Goal: Task Accomplishment & Management: Use online tool/utility

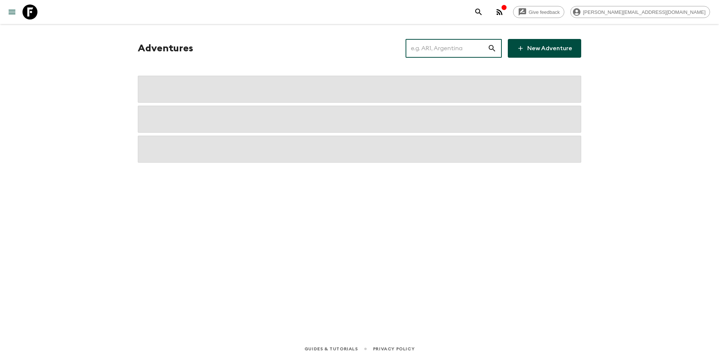
click at [446, 52] on input "text" at bounding box center [447, 48] width 82 height 21
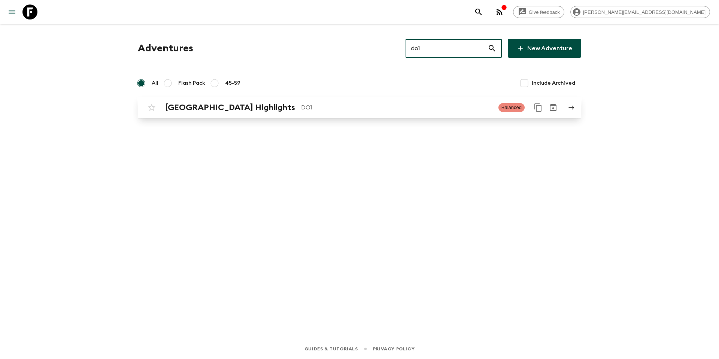
type input "do1"
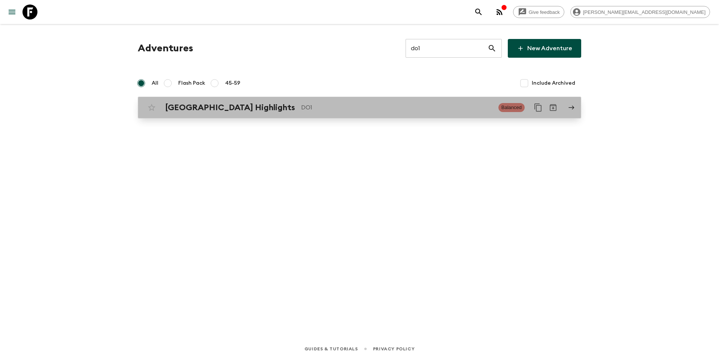
click at [395, 106] on p "DO1" at bounding box center [396, 107] width 191 height 9
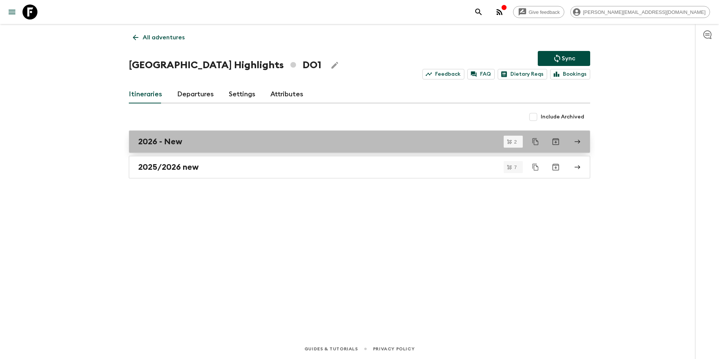
click at [190, 140] on div "2026 - New" at bounding box center [352, 142] width 428 height 10
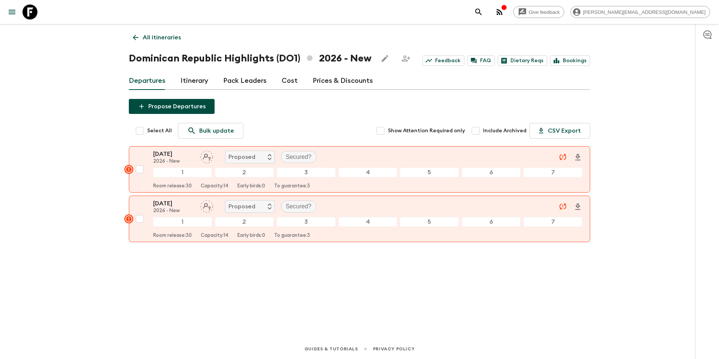
click at [157, 39] on p "All itineraries" at bounding box center [162, 37] width 38 height 9
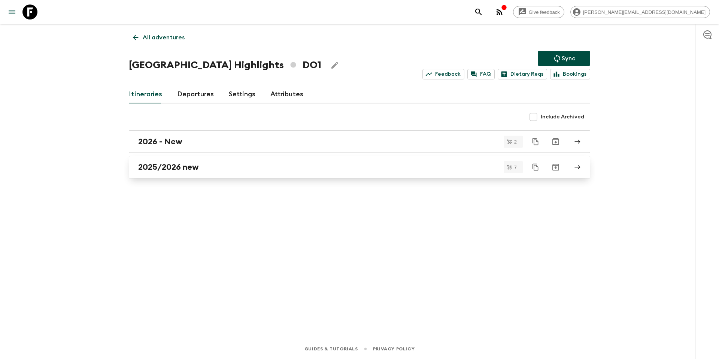
click at [215, 172] on div "2025/2026 new" at bounding box center [352, 167] width 428 height 10
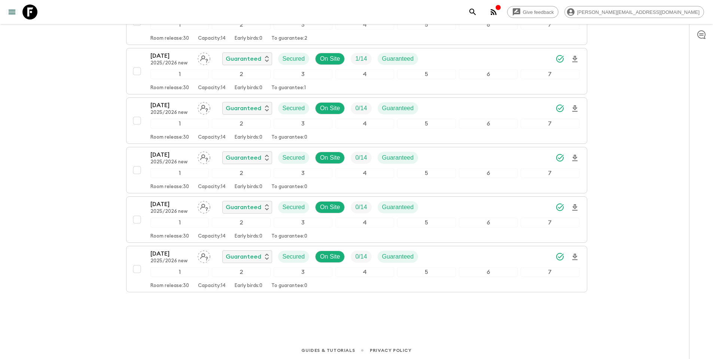
scroll to position [213, 0]
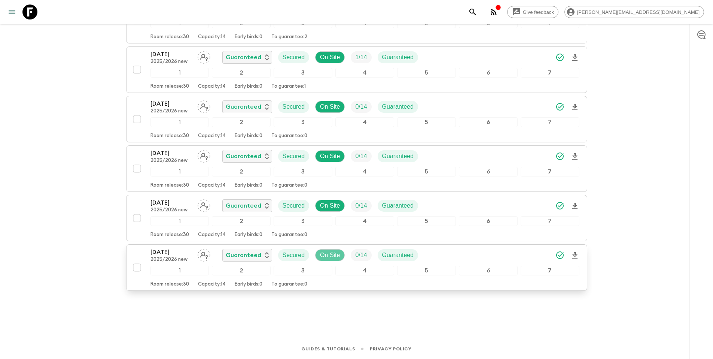
click at [324, 255] on p "On Site" at bounding box center [330, 255] width 20 height 9
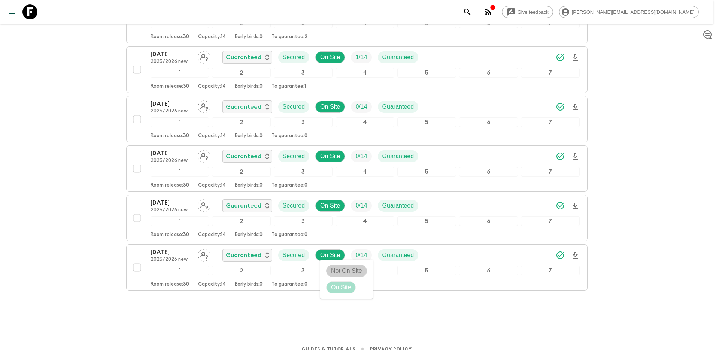
click at [337, 269] on p "Not On Site" at bounding box center [346, 270] width 31 height 9
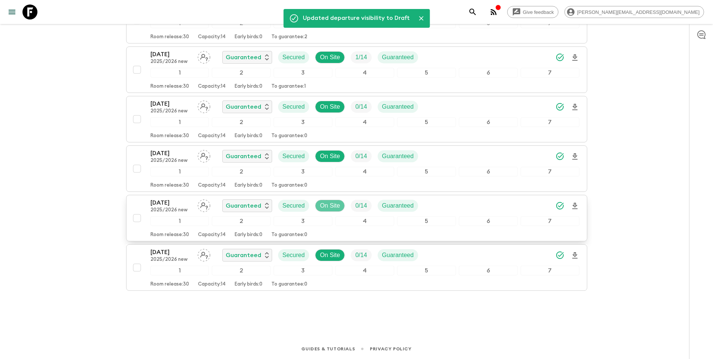
click at [331, 206] on p "On Site" at bounding box center [330, 205] width 20 height 9
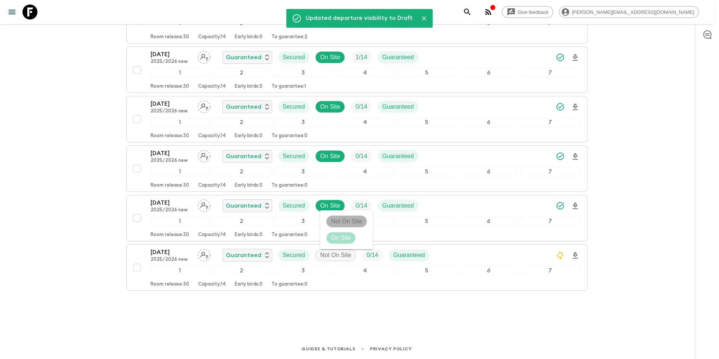
click at [336, 223] on p "Not On Site" at bounding box center [346, 221] width 31 height 9
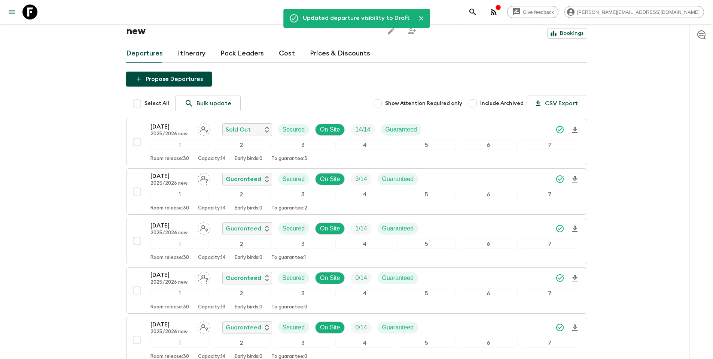
scroll to position [0, 0]
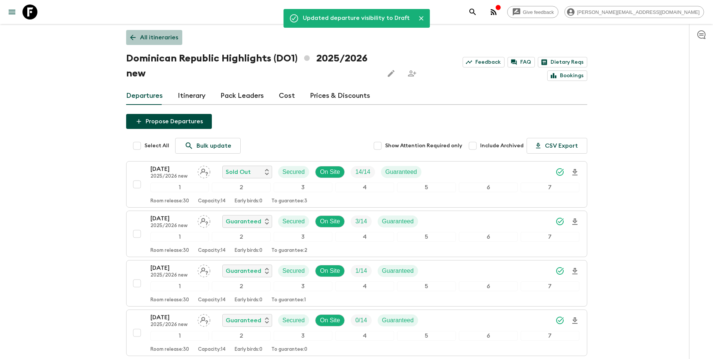
click at [163, 37] on p "All itineraries" at bounding box center [159, 37] width 38 height 9
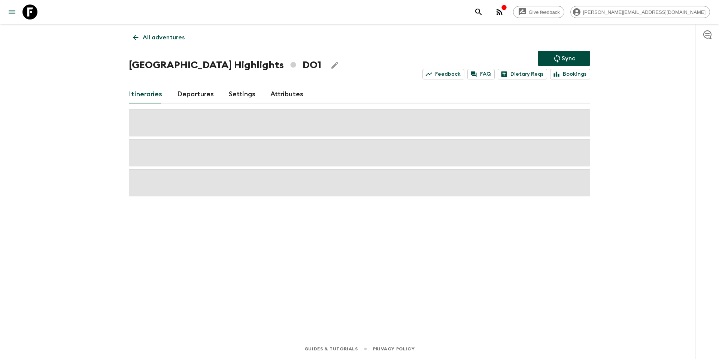
click at [561, 58] on icon "Sync adventure departures to the booking engine" at bounding box center [557, 58] width 9 height 9
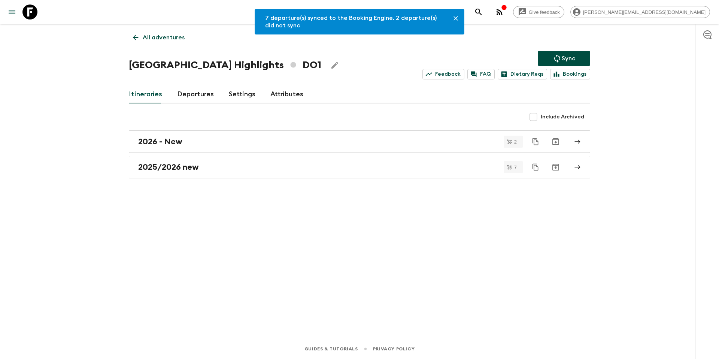
click at [151, 39] on p "All adventures" at bounding box center [164, 37] width 42 height 9
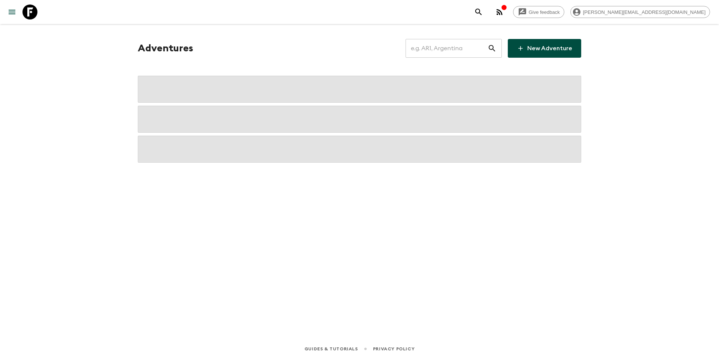
click at [463, 51] on input "text" at bounding box center [447, 48] width 82 height 21
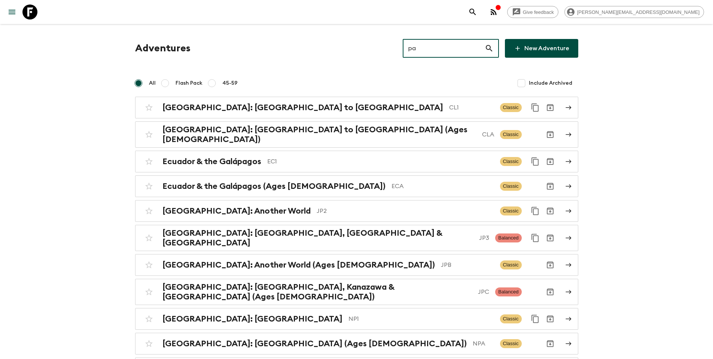
type input "pa1"
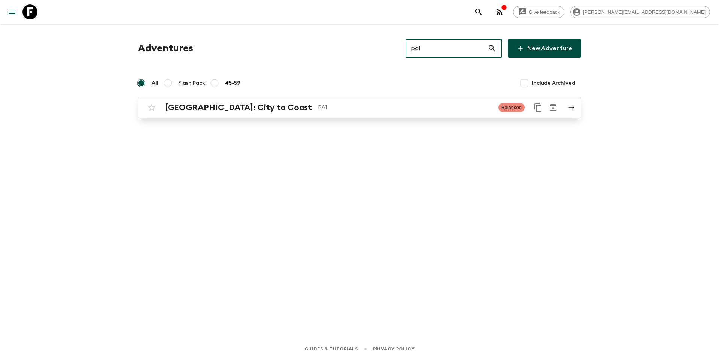
click at [258, 112] on div "[GEOGRAPHIC_DATA]: City to [GEOGRAPHIC_DATA]" at bounding box center [328, 108] width 327 height 10
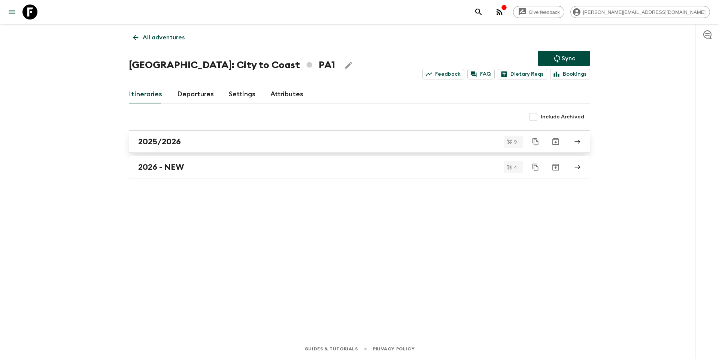
click at [214, 148] on link "2025/2026" at bounding box center [359, 141] width 461 height 22
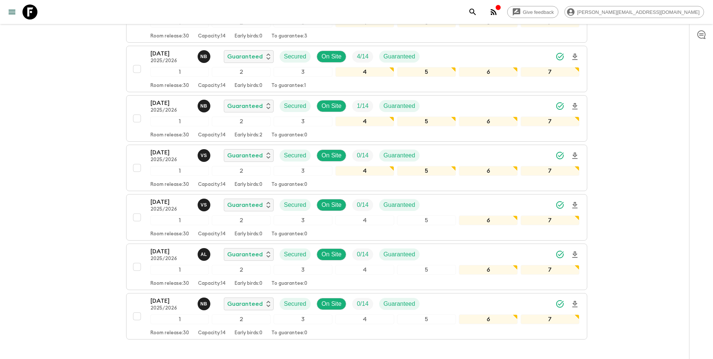
scroll to position [294, 0]
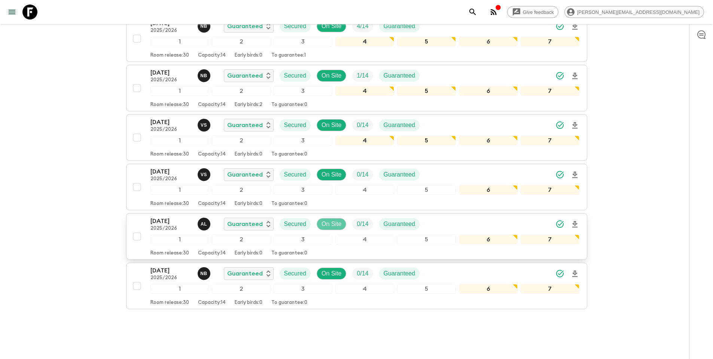
click at [337, 219] on p "On Site" at bounding box center [332, 223] width 20 height 9
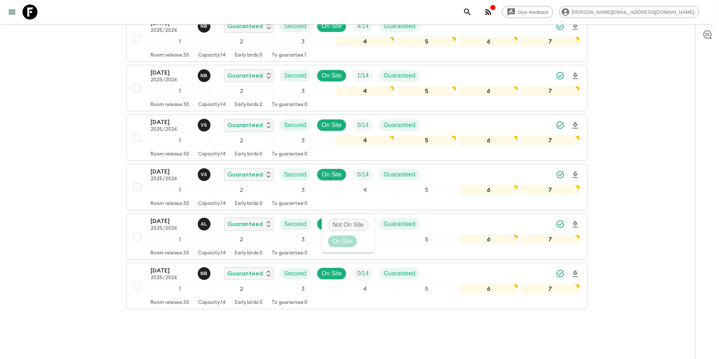
click at [341, 223] on p "Not On Site" at bounding box center [348, 224] width 31 height 9
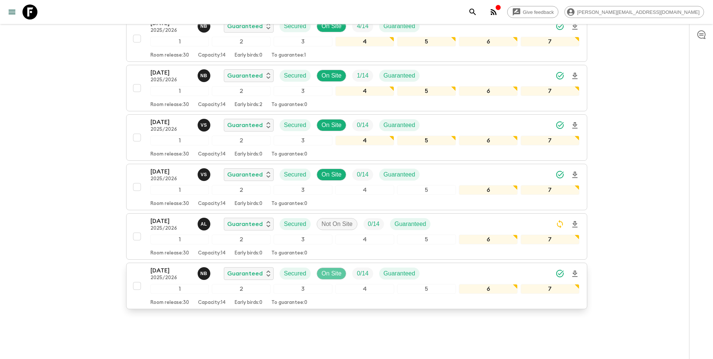
click at [332, 269] on p "On Site" at bounding box center [332, 273] width 20 height 9
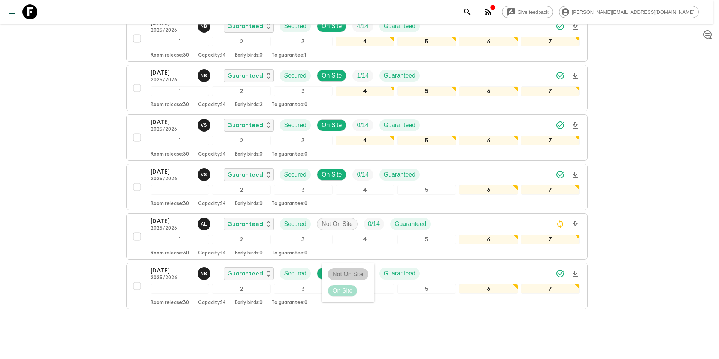
click at [348, 272] on p "Not On Site" at bounding box center [348, 274] width 31 height 9
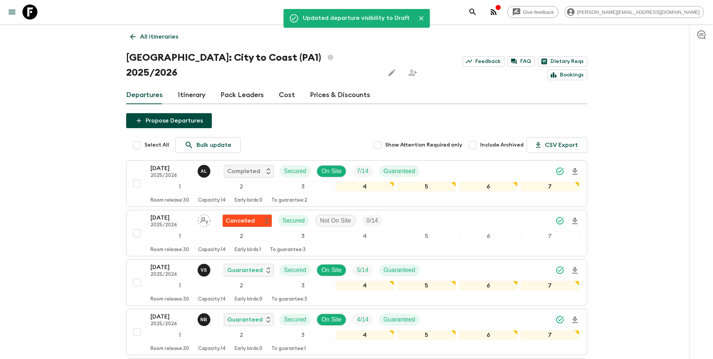
scroll to position [0, 0]
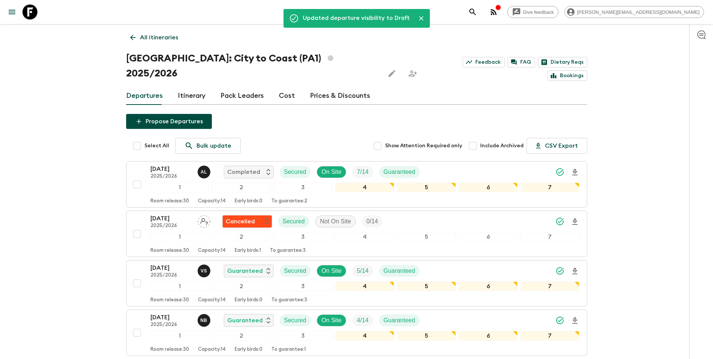
click at [168, 41] on p "All itineraries" at bounding box center [159, 37] width 38 height 9
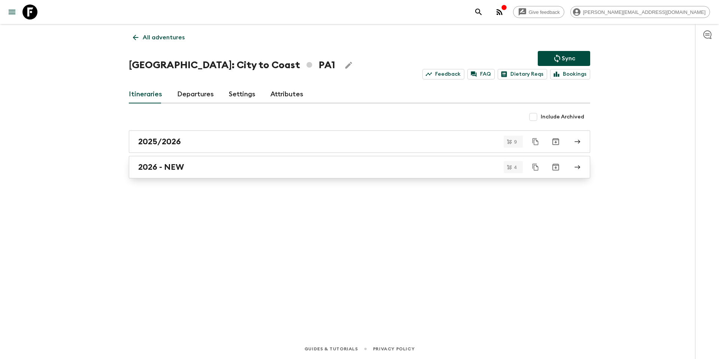
click at [219, 165] on div "2026 - NEW" at bounding box center [352, 167] width 428 height 10
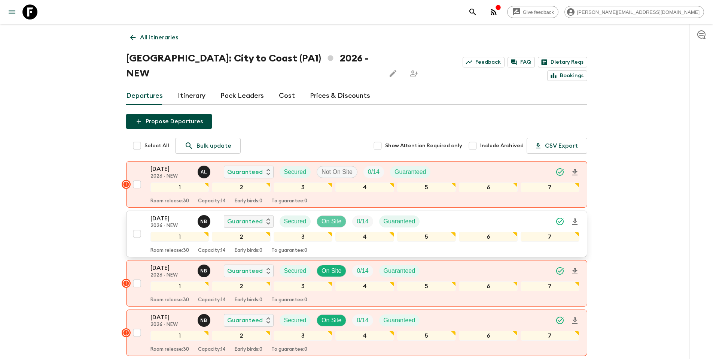
click at [337, 217] on p "On Site" at bounding box center [332, 221] width 20 height 9
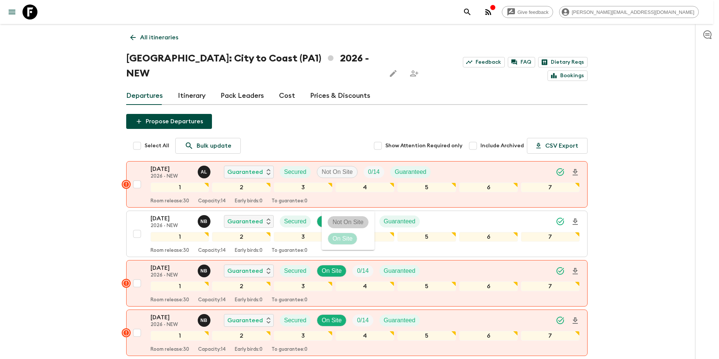
click at [338, 221] on p "Not On Site" at bounding box center [348, 222] width 31 height 9
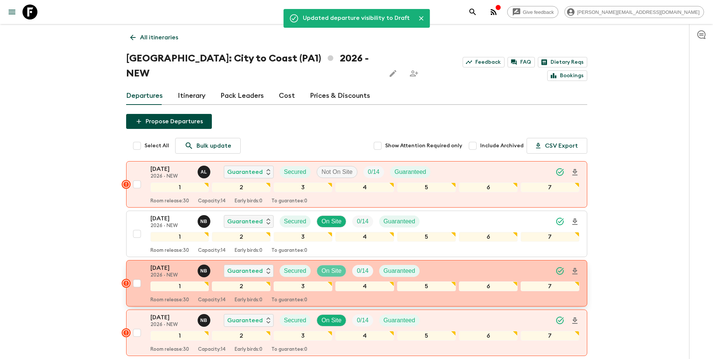
click at [336, 266] on p "On Site" at bounding box center [332, 270] width 20 height 9
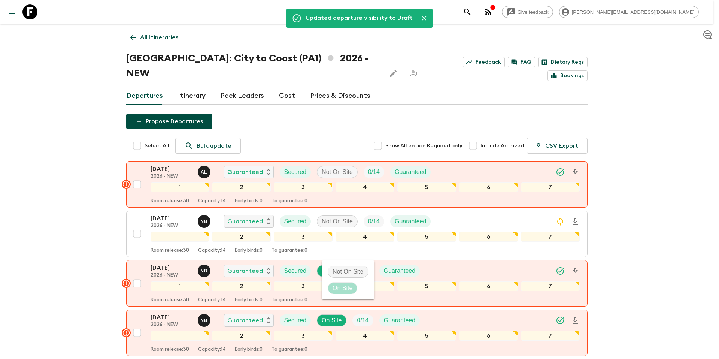
click at [339, 272] on p "Not On Site" at bounding box center [348, 271] width 31 height 9
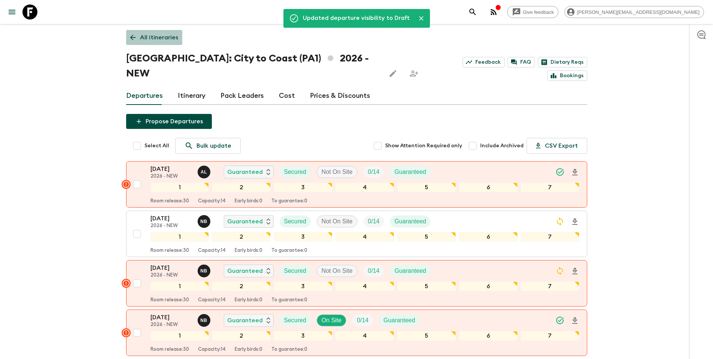
click at [169, 37] on p "All itineraries" at bounding box center [159, 37] width 38 height 9
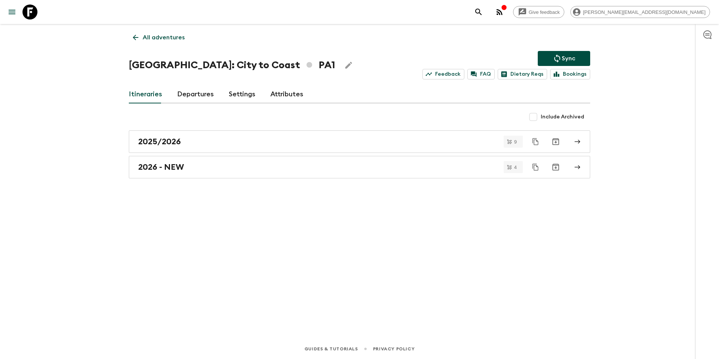
click at [570, 58] on p "Sync" at bounding box center [568, 58] width 13 height 9
click at [169, 40] on p "All adventures" at bounding box center [164, 37] width 42 height 9
